Goal: Information Seeking & Learning: Learn about a topic

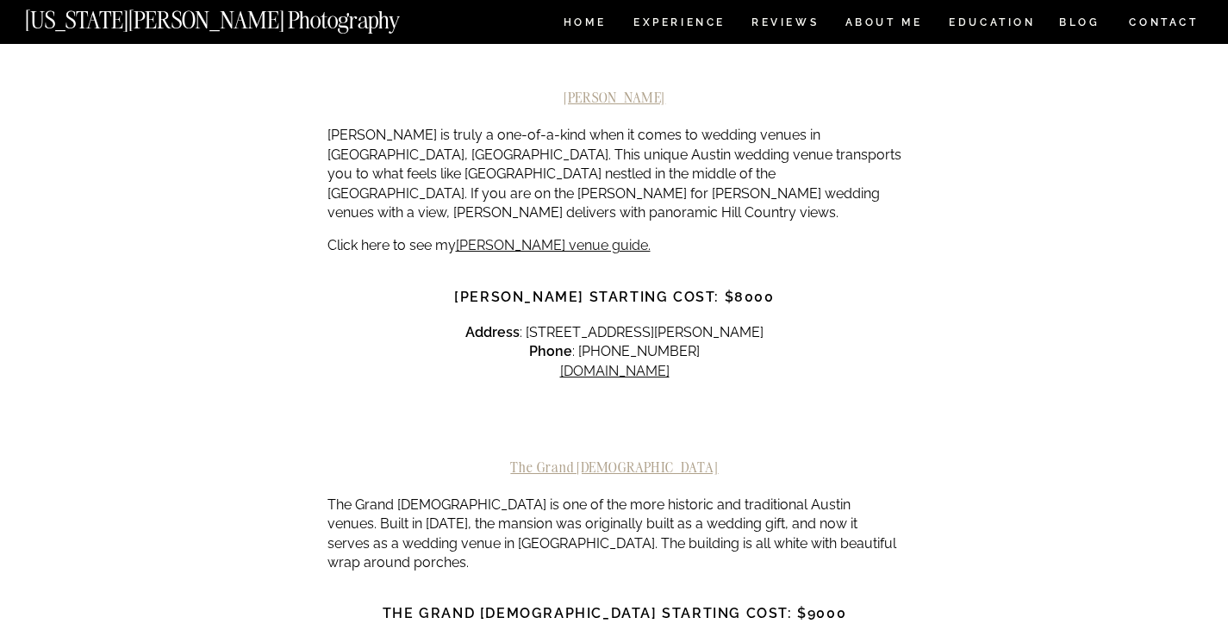
scroll to position [873, 0]
click at [744, 394] on div at bounding box center [614, 426] width 575 height 65
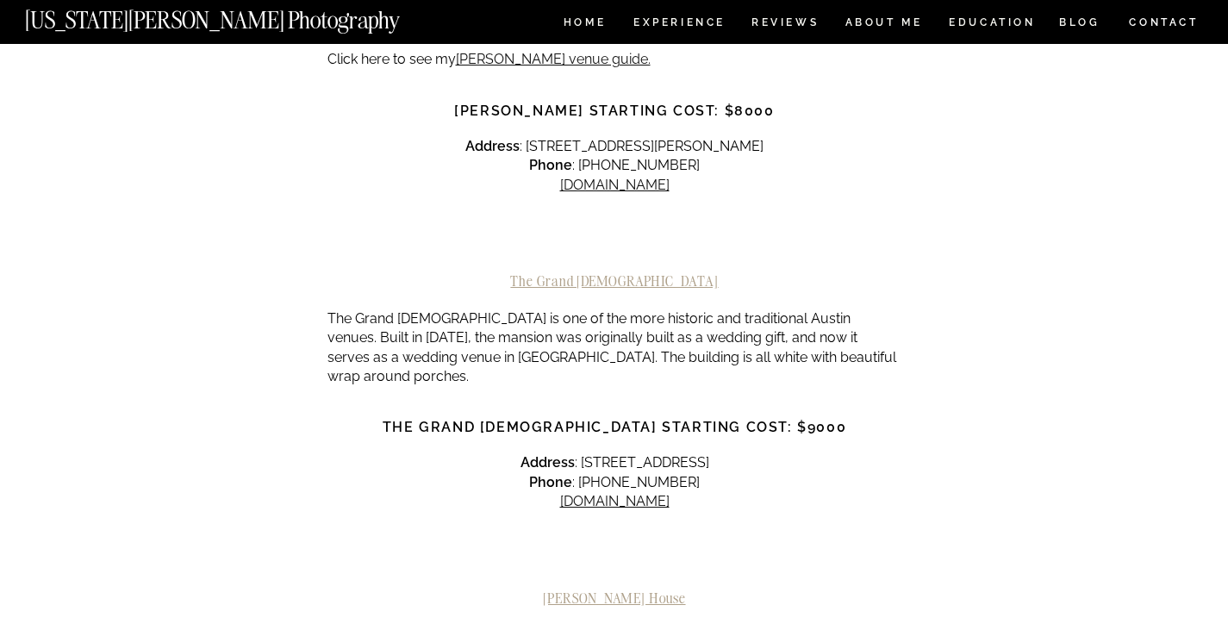
scroll to position [1059, 0]
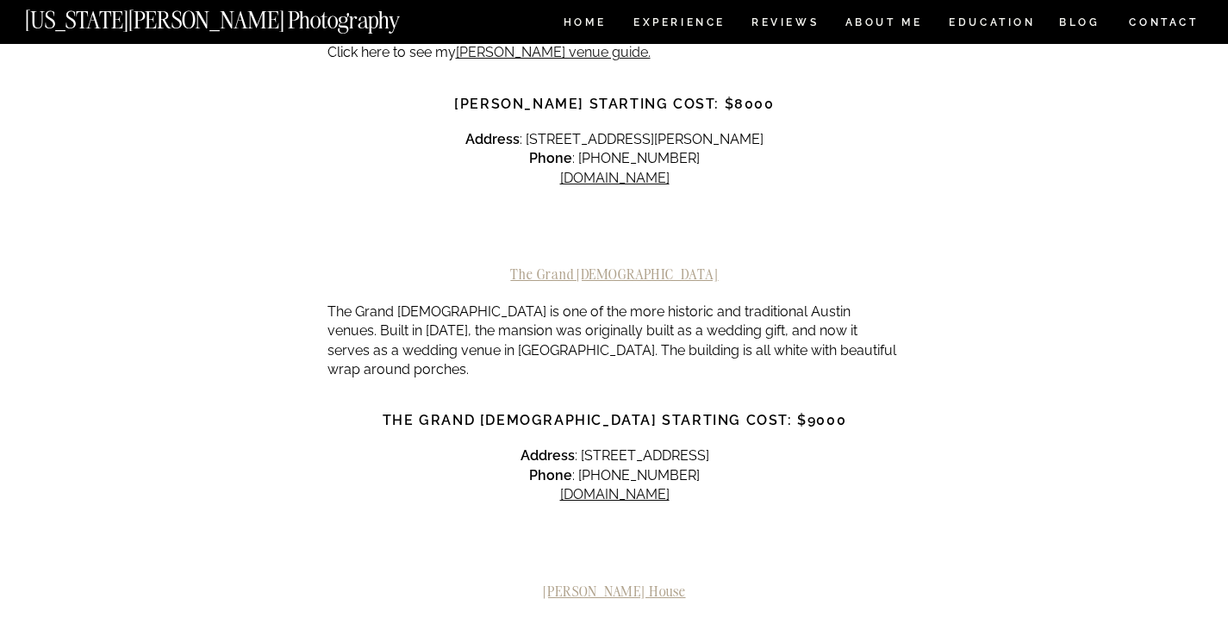
click at [628, 266] on h2 "The Grand [DEMOGRAPHIC_DATA]" at bounding box center [614, 274] width 575 height 16
click at [600, 486] on link "[DOMAIN_NAME]" at bounding box center [614, 494] width 109 height 16
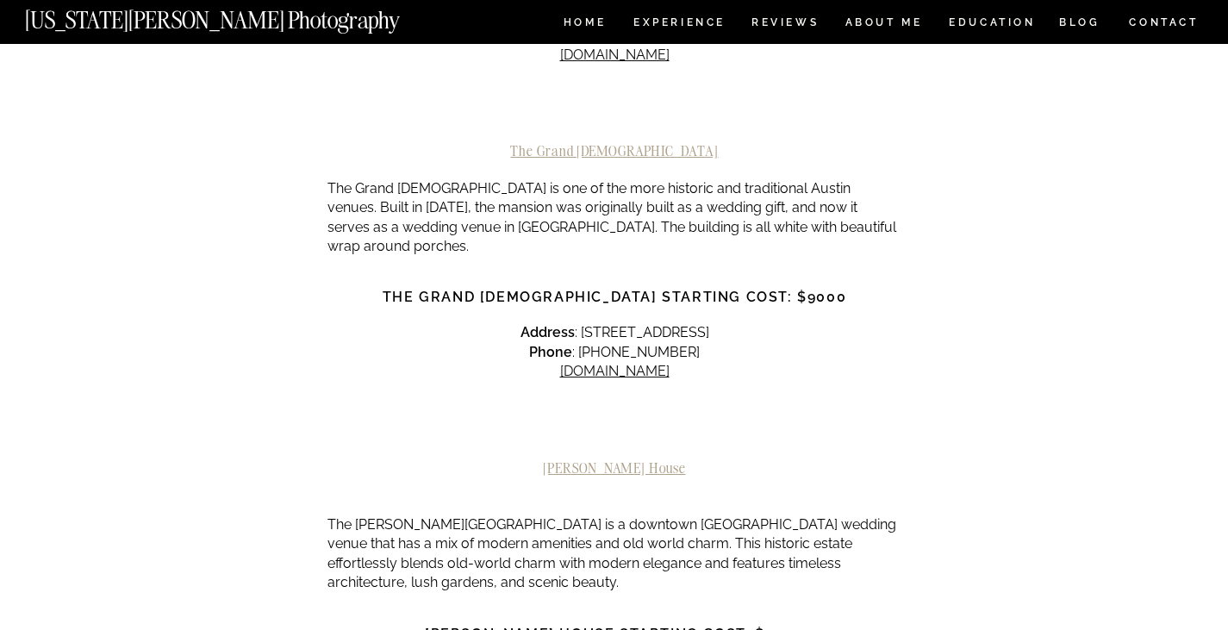
scroll to position [1195, 0]
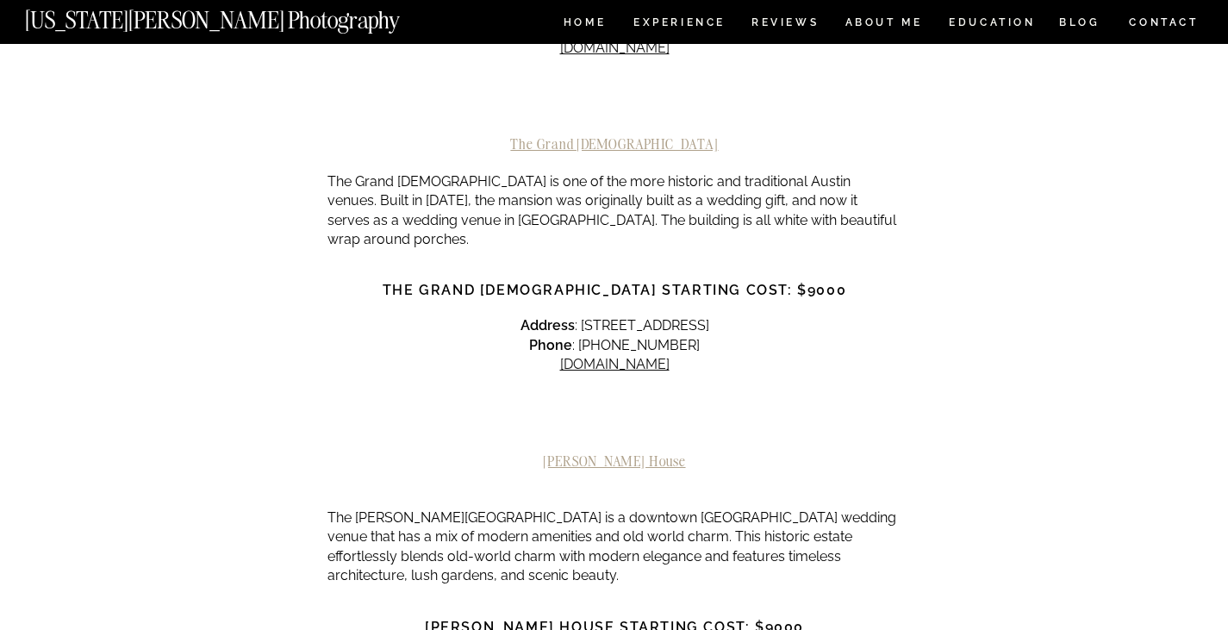
click at [581, 316] on p "Address : 19704 Hogeye Rd, Manor, TX 78653 Phone : (737) 210-1519 thegrandladya…" at bounding box center [614, 345] width 575 height 58
click at [596, 356] on link "[DOMAIN_NAME]" at bounding box center [614, 364] width 109 height 16
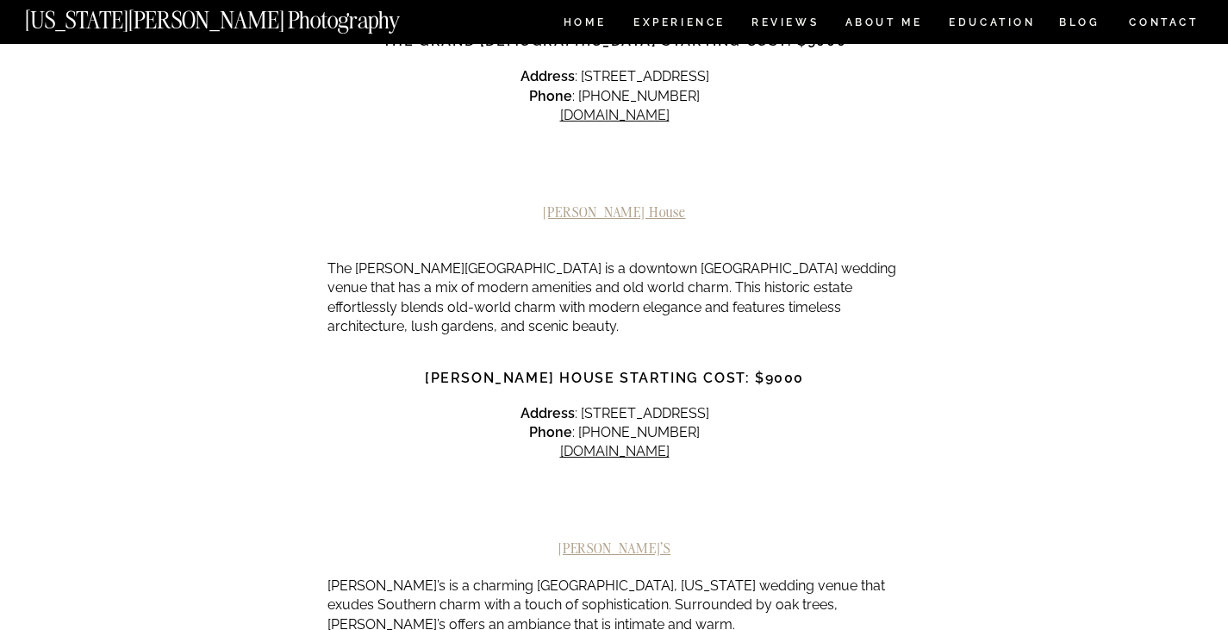
scroll to position [1442, 0]
click at [586, 445] on link "[DOMAIN_NAME]" at bounding box center [614, 453] width 109 height 16
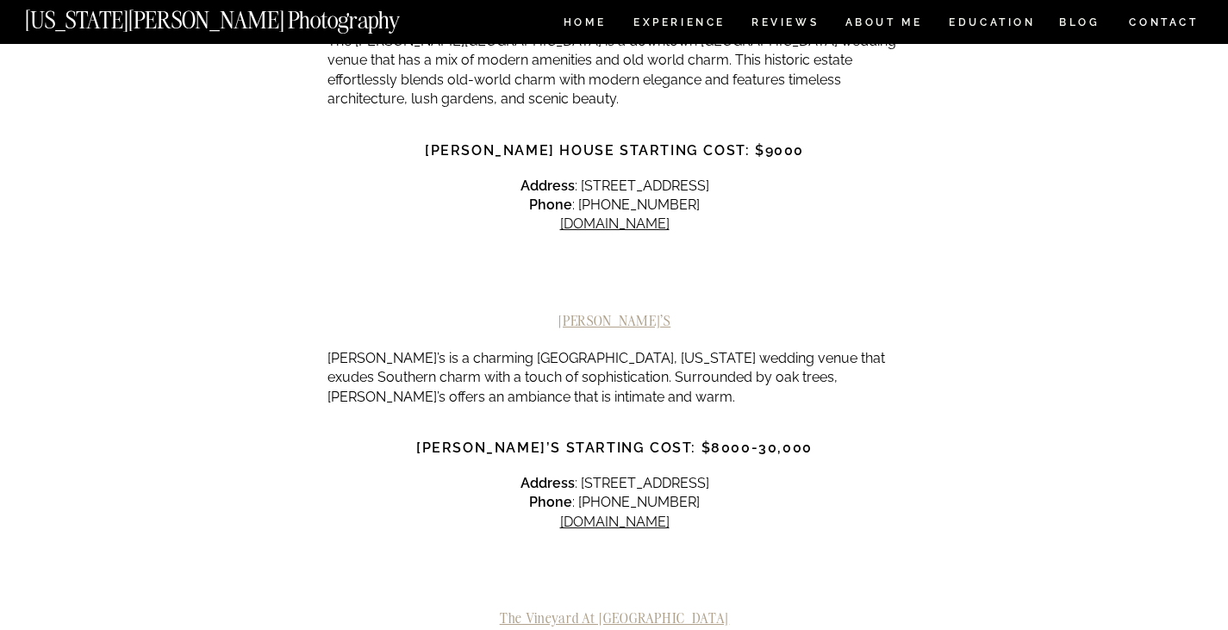
scroll to position [1709, 0]
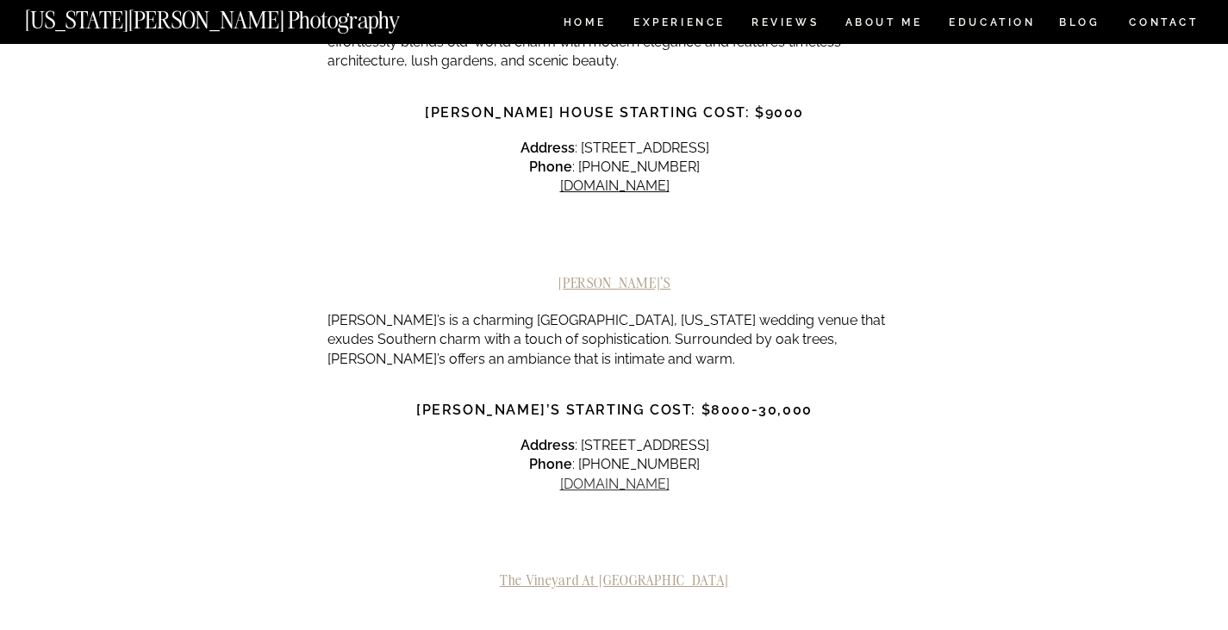
click at [602, 476] on link "[DOMAIN_NAME]" at bounding box center [614, 484] width 109 height 16
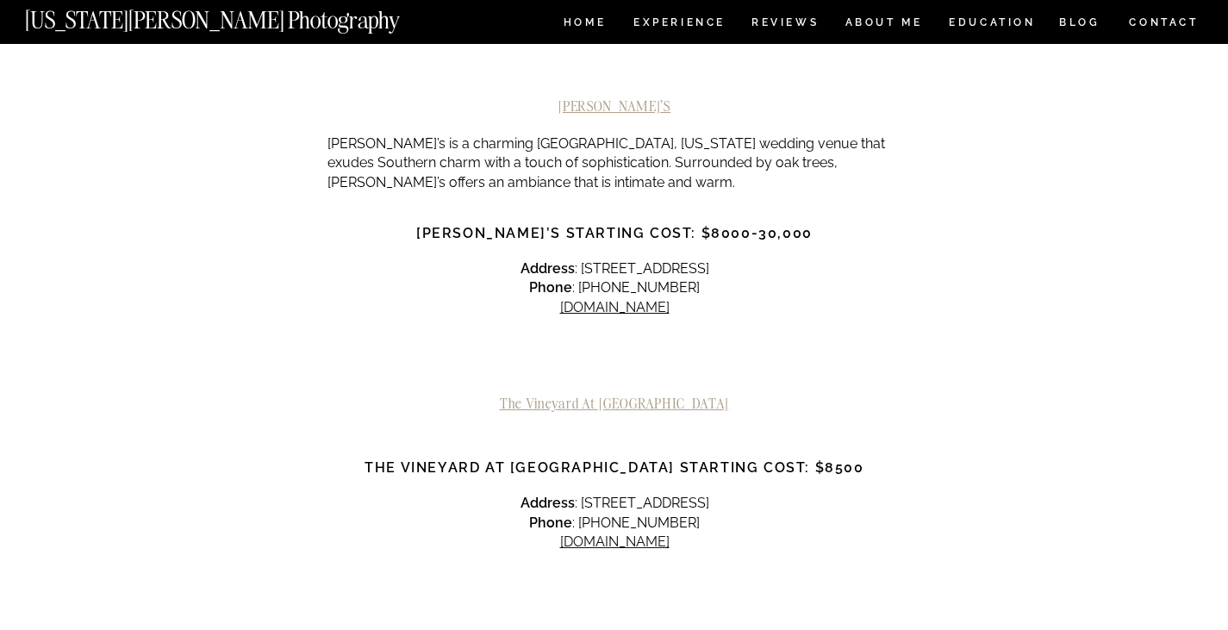
scroll to position [1920, 0]
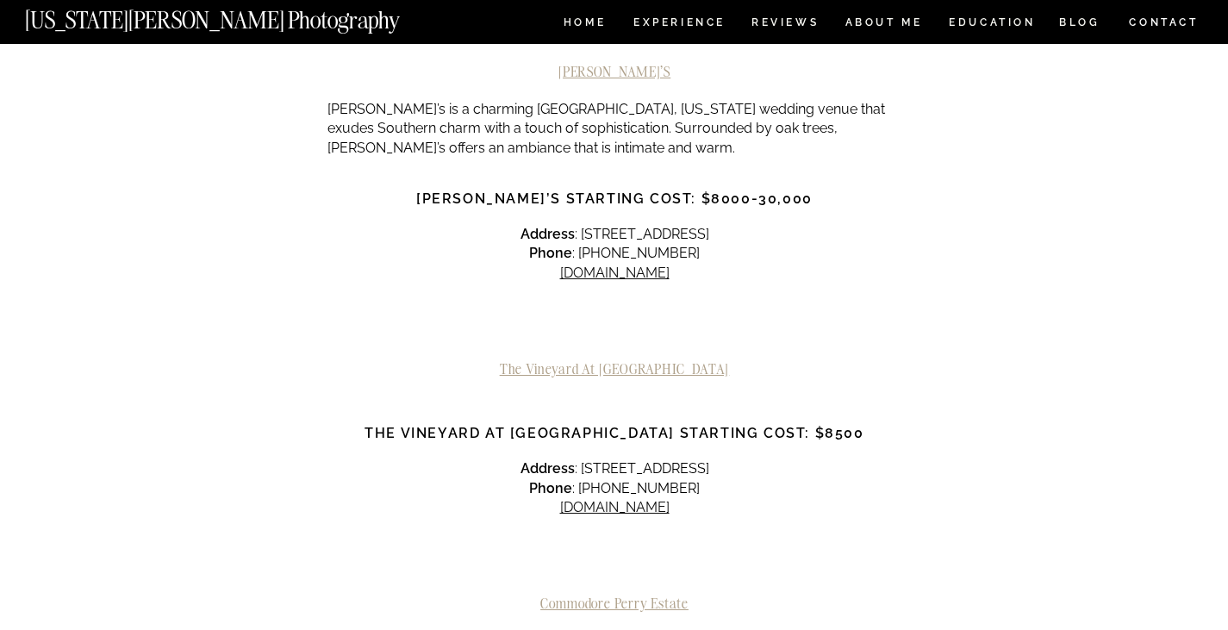
click at [588, 595] on h2 "Commodore Perry Estate" at bounding box center [614, 603] width 575 height 16
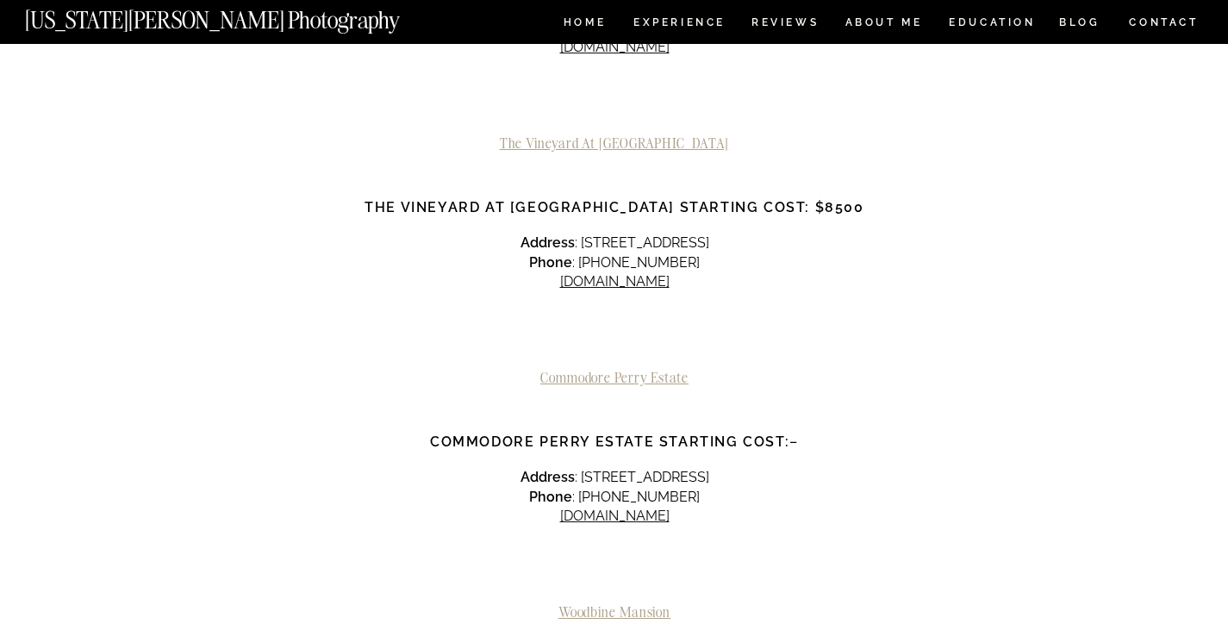
scroll to position [2148, 0]
click at [590, 602] on h2 "Woodbine Mansion" at bounding box center [614, 610] width 575 height 16
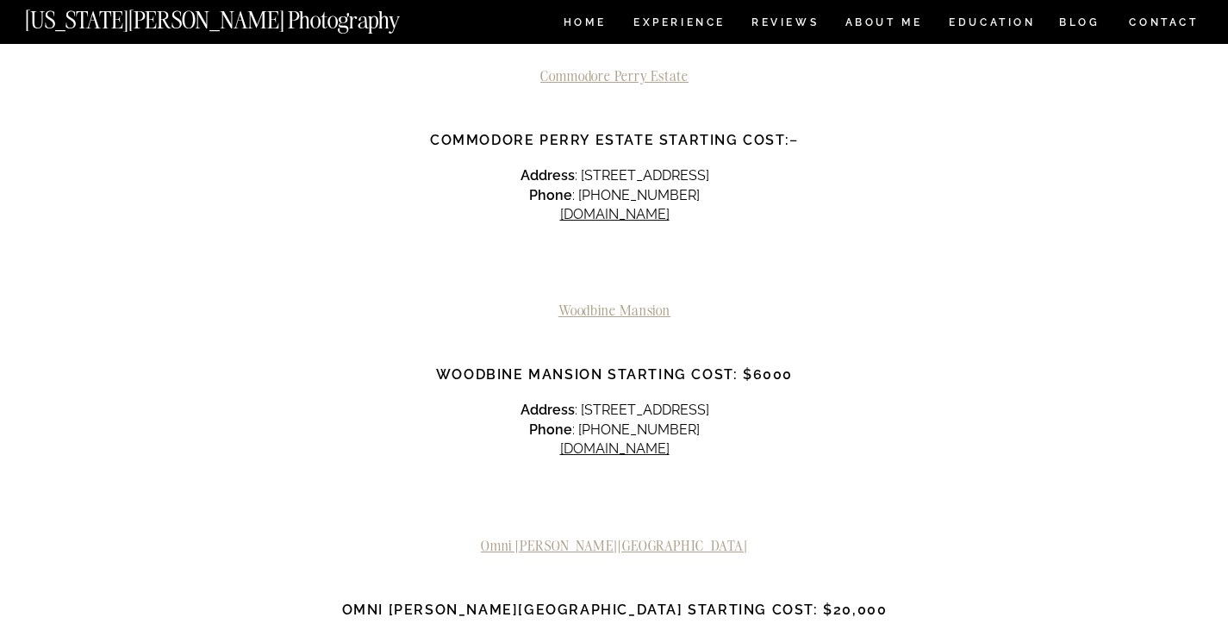
scroll to position [2448, 0]
click at [603, 537] on h2 "Omni [PERSON_NAME][GEOGRAPHIC_DATA]" at bounding box center [614, 545] width 575 height 16
